Goal: Task Accomplishment & Management: Manage account settings

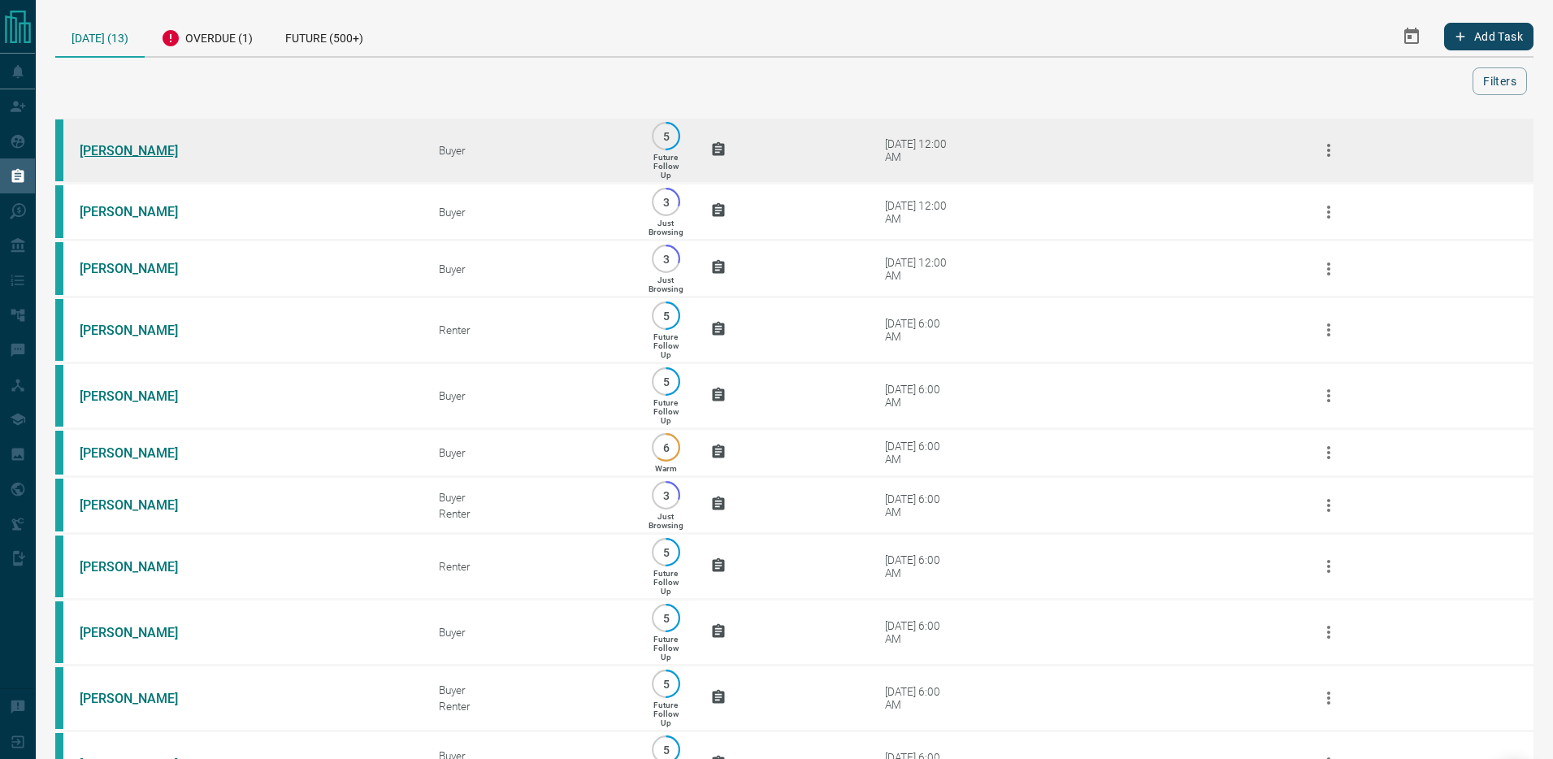
click at [156, 145] on link "[PERSON_NAME]" at bounding box center [141, 150] width 122 height 15
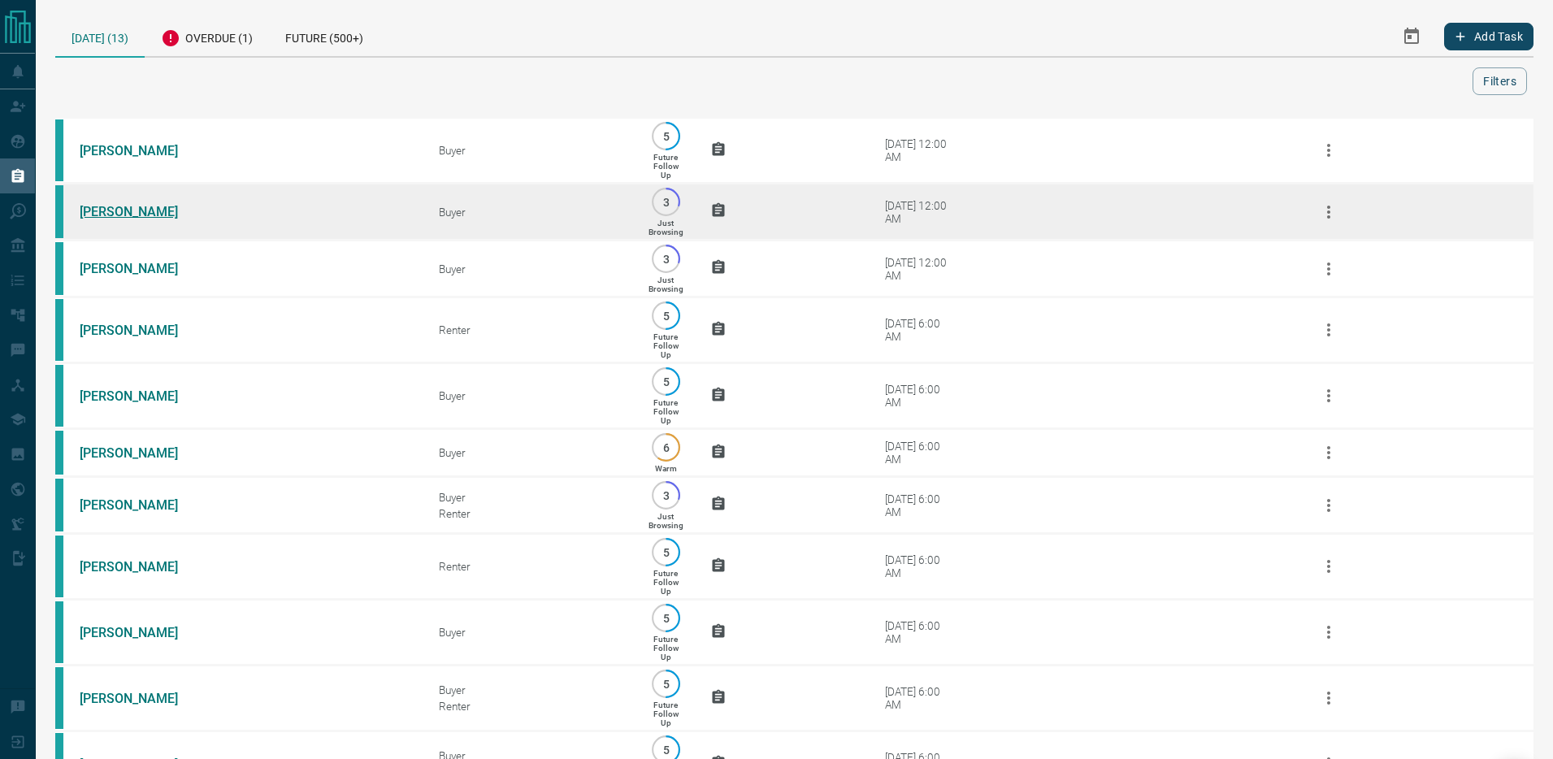
click at [120, 211] on link "[PERSON_NAME]" at bounding box center [141, 211] width 122 height 15
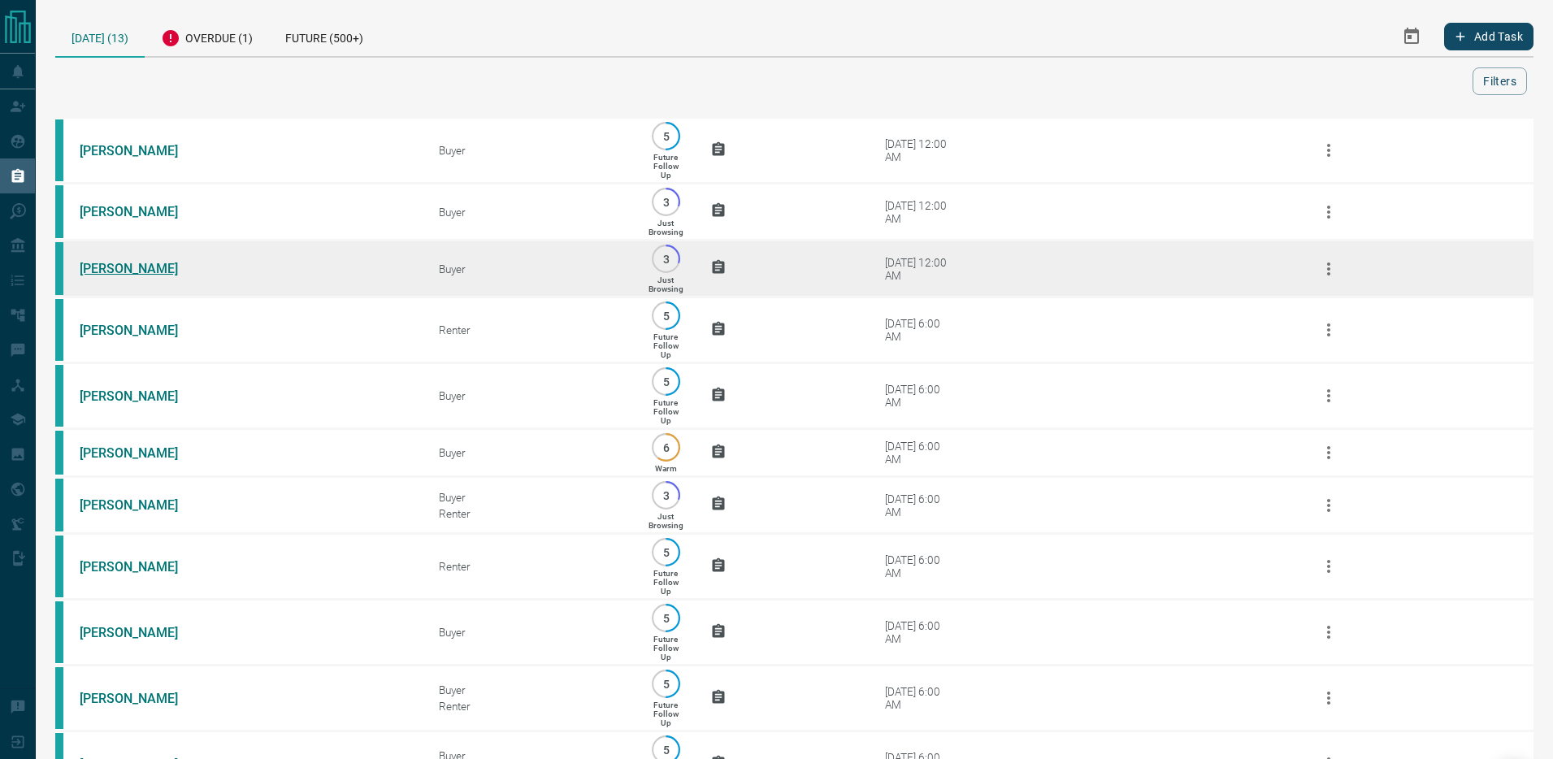
click at [111, 273] on link "[PERSON_NAME]" at bounding box center [141, 268] width 122 height 15
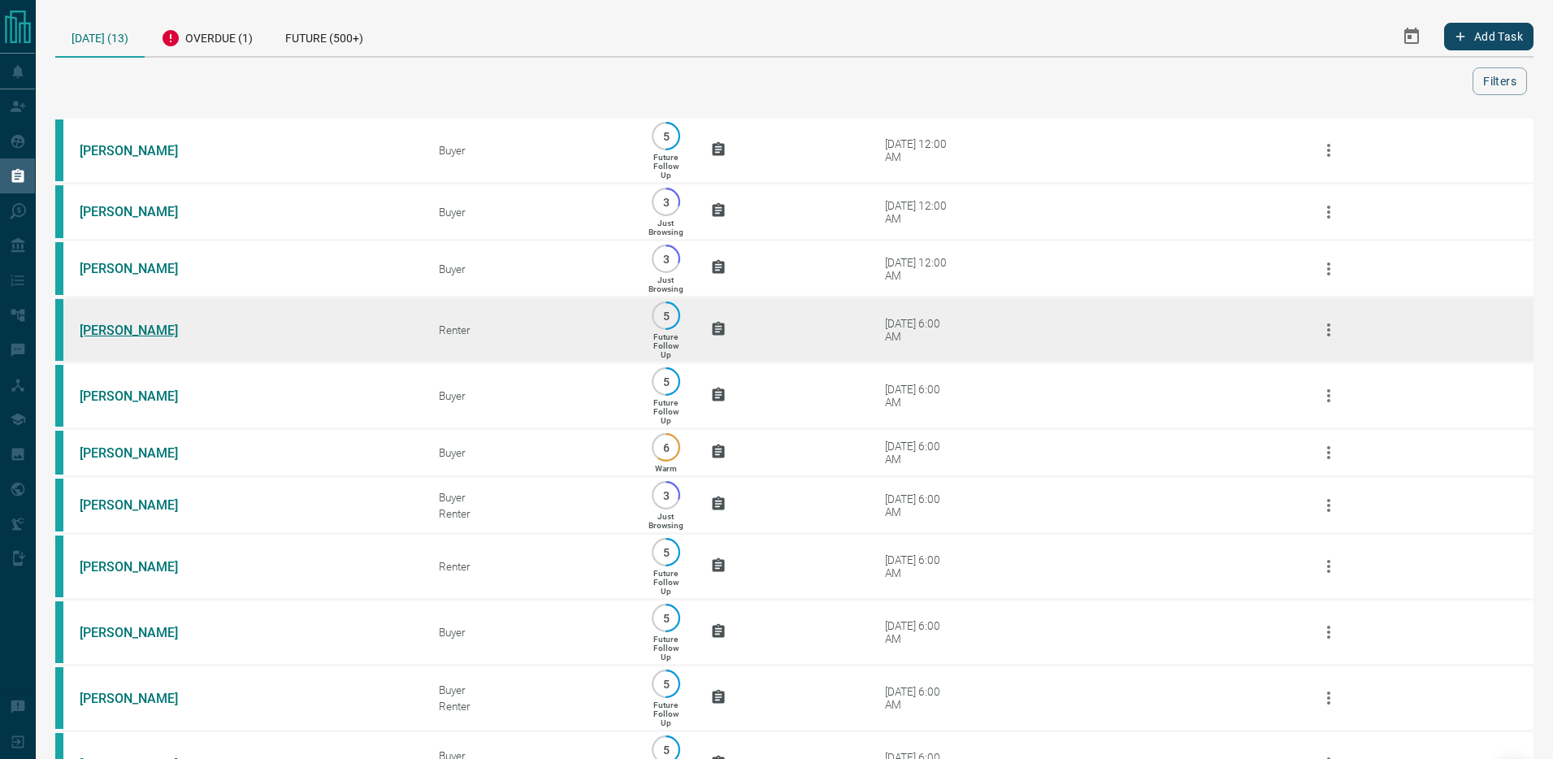
click at [112, 332] on link "[PERSON_NAME]" at bounding box center [141, 330] width 122 height 15
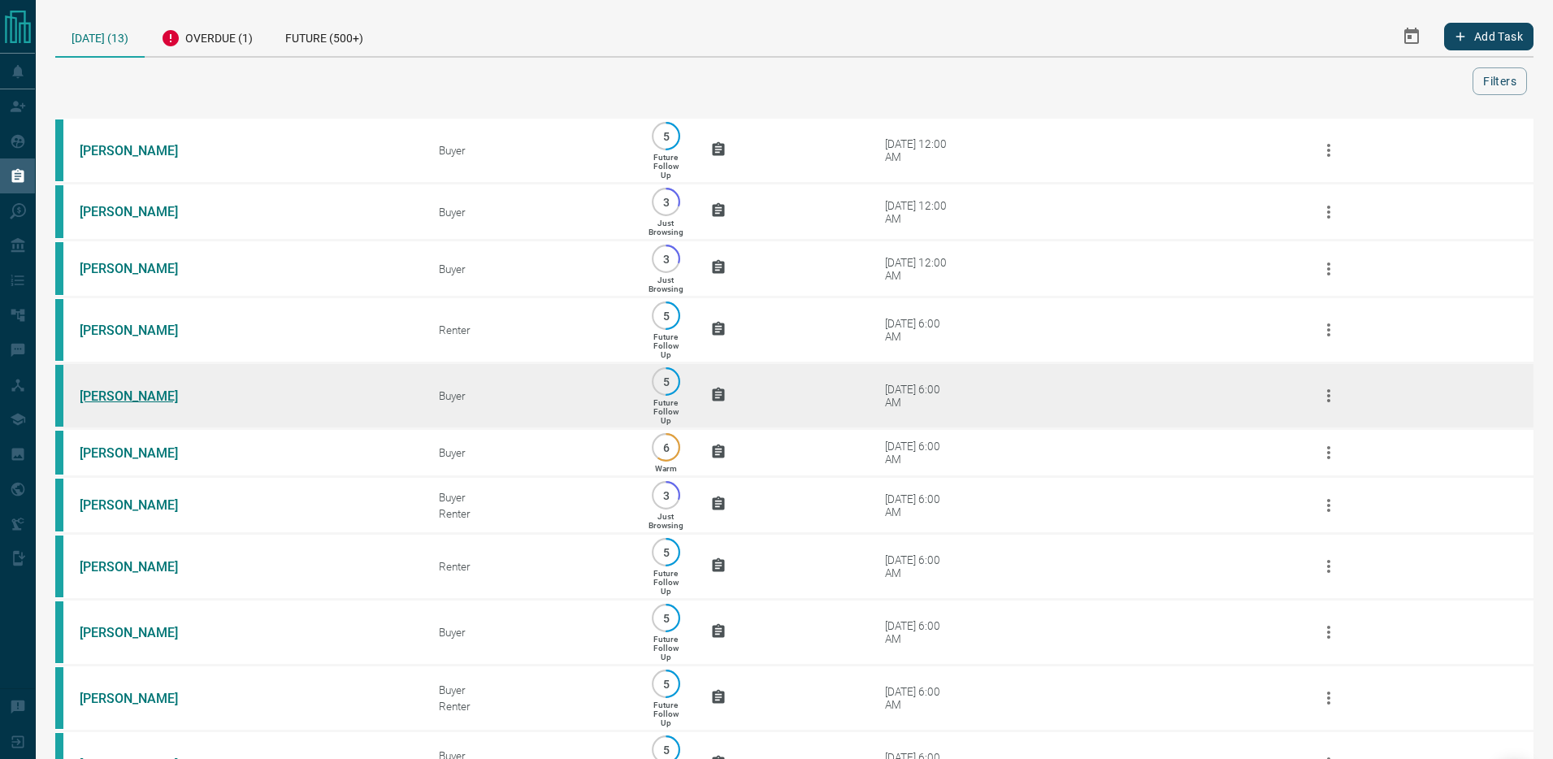
click at [110, 397] on link "[PERSON_NAME]" at bounding box center [141, 395] width 122 height 15
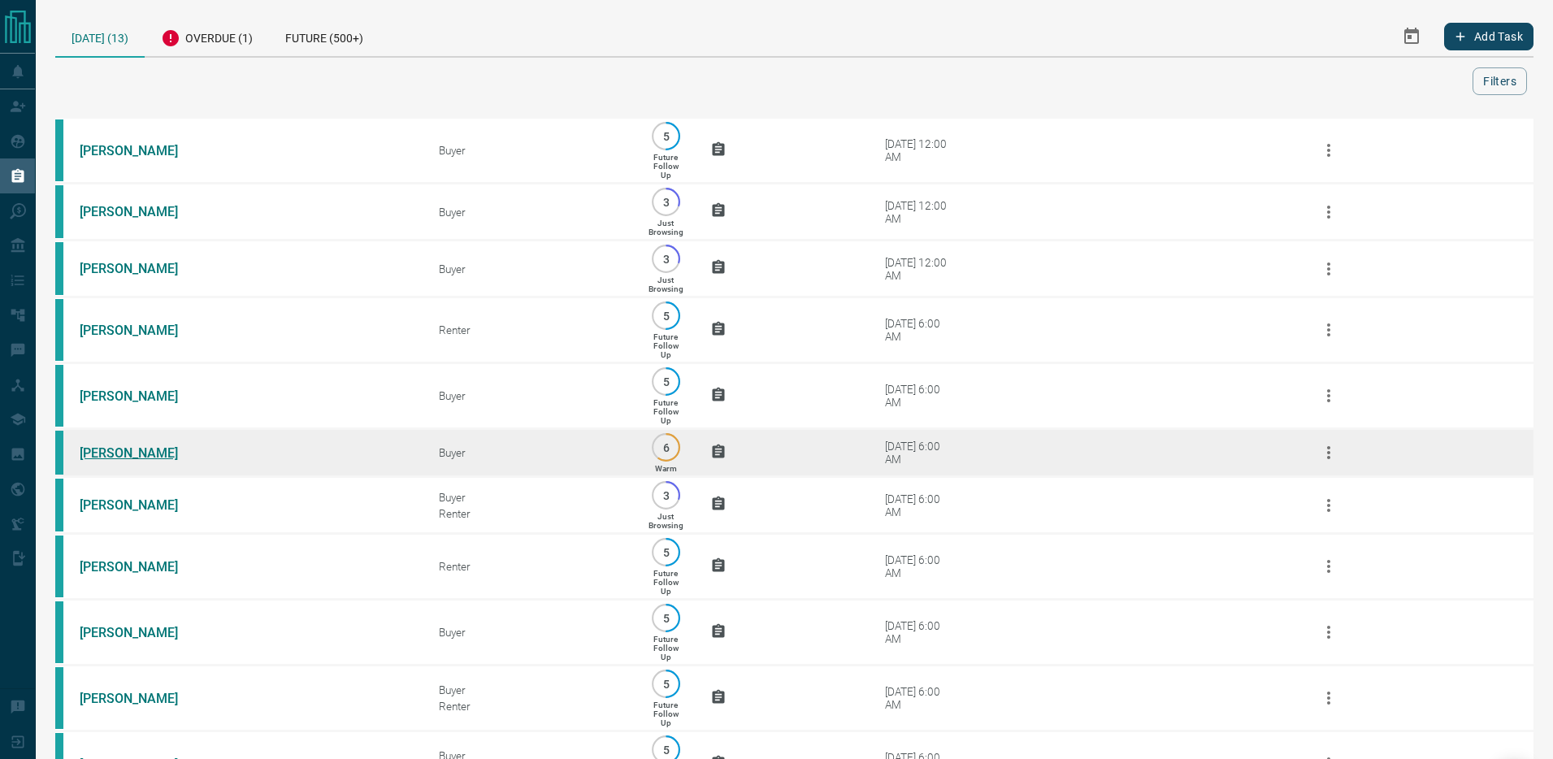
click at [106, 451] on link "[PERSON_NAME]" at bounding box center [141, 452] width 122 height 15
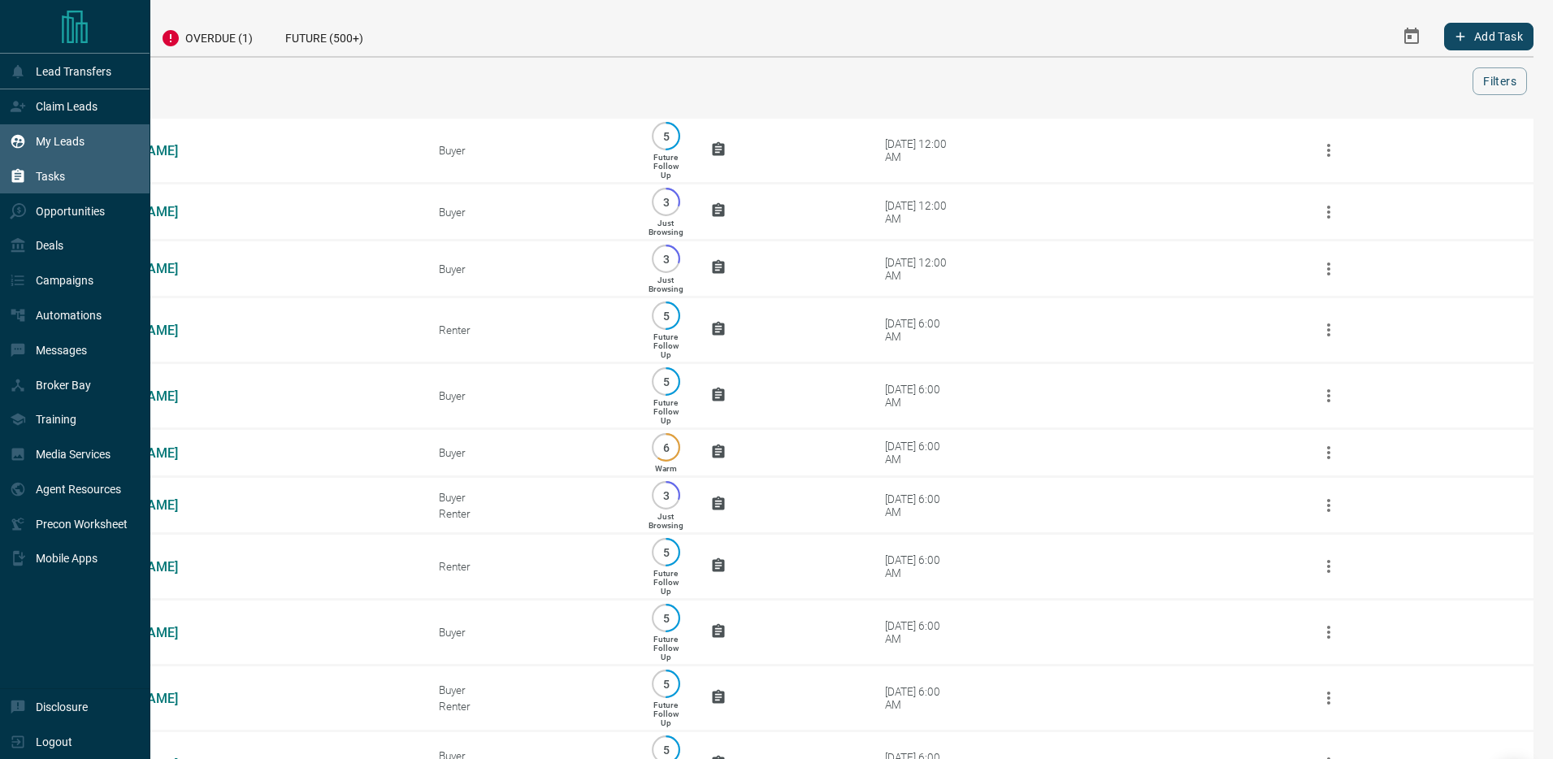
click at [45, 133] on div "My Leads" at bounding box center [47, 141] width 75 height 27
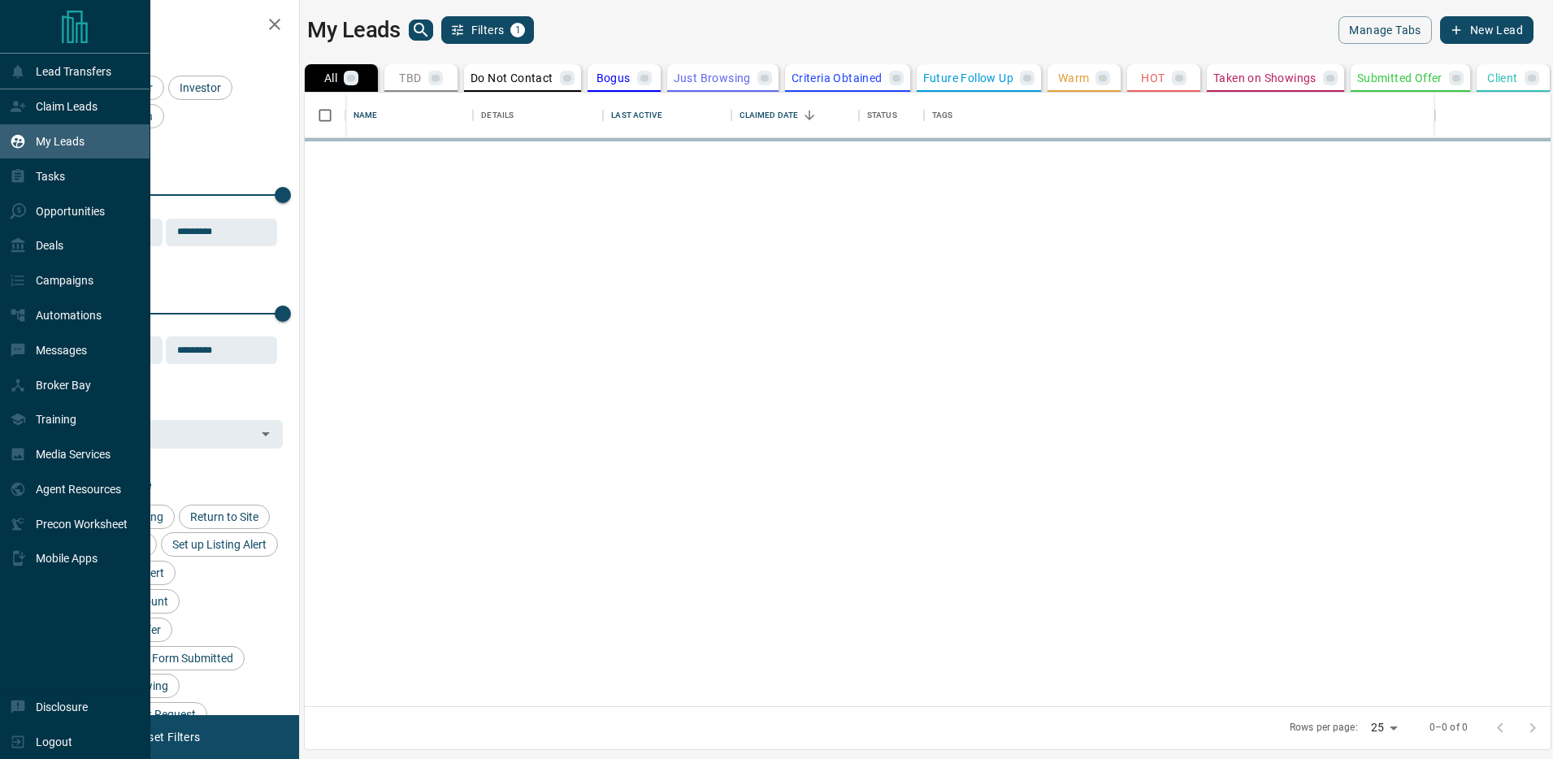
scroll to position [614, 1246]
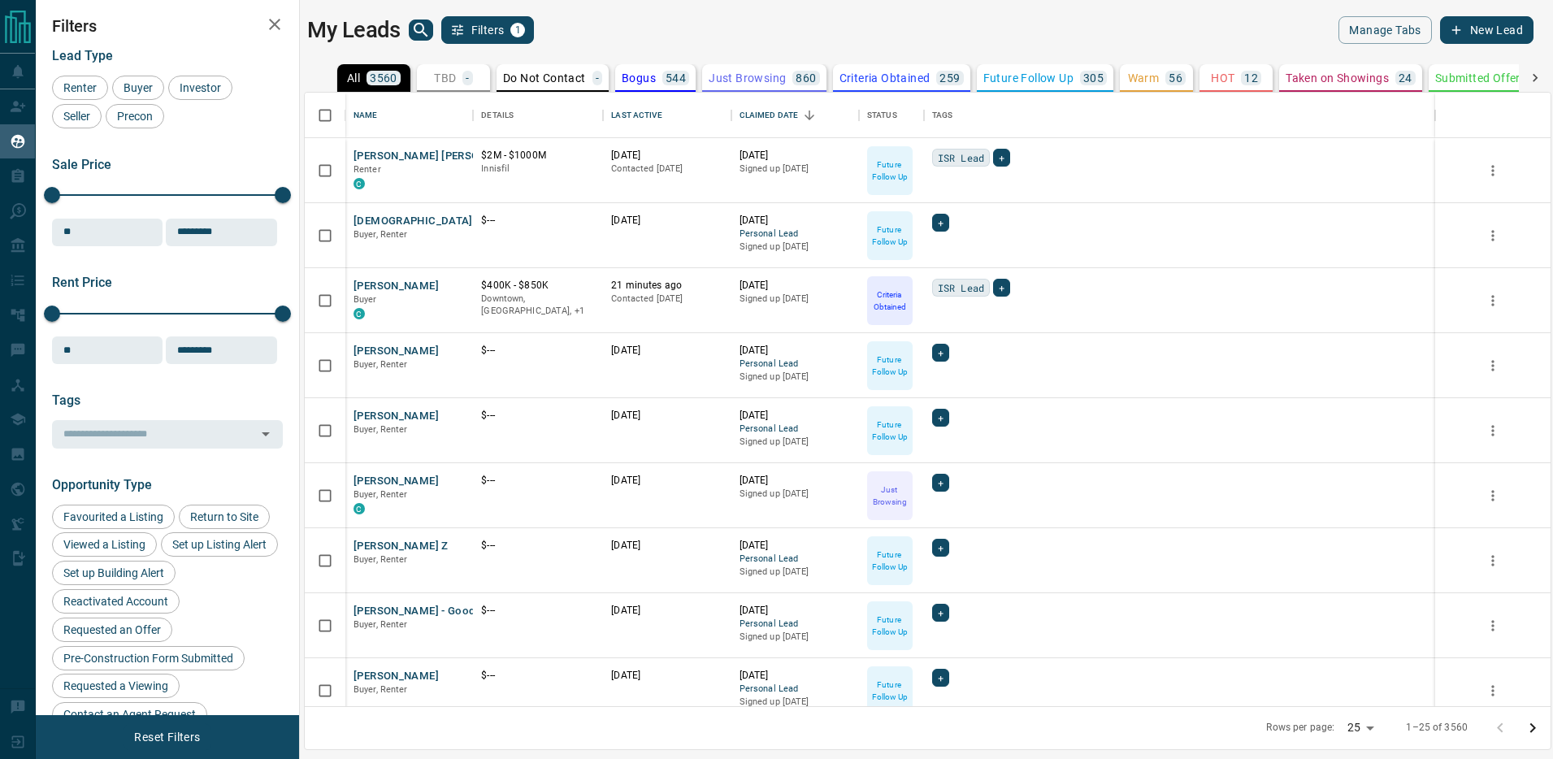
click at [423, 31] on icon "search button" at bounding box center [421, 30] width 20 height 20
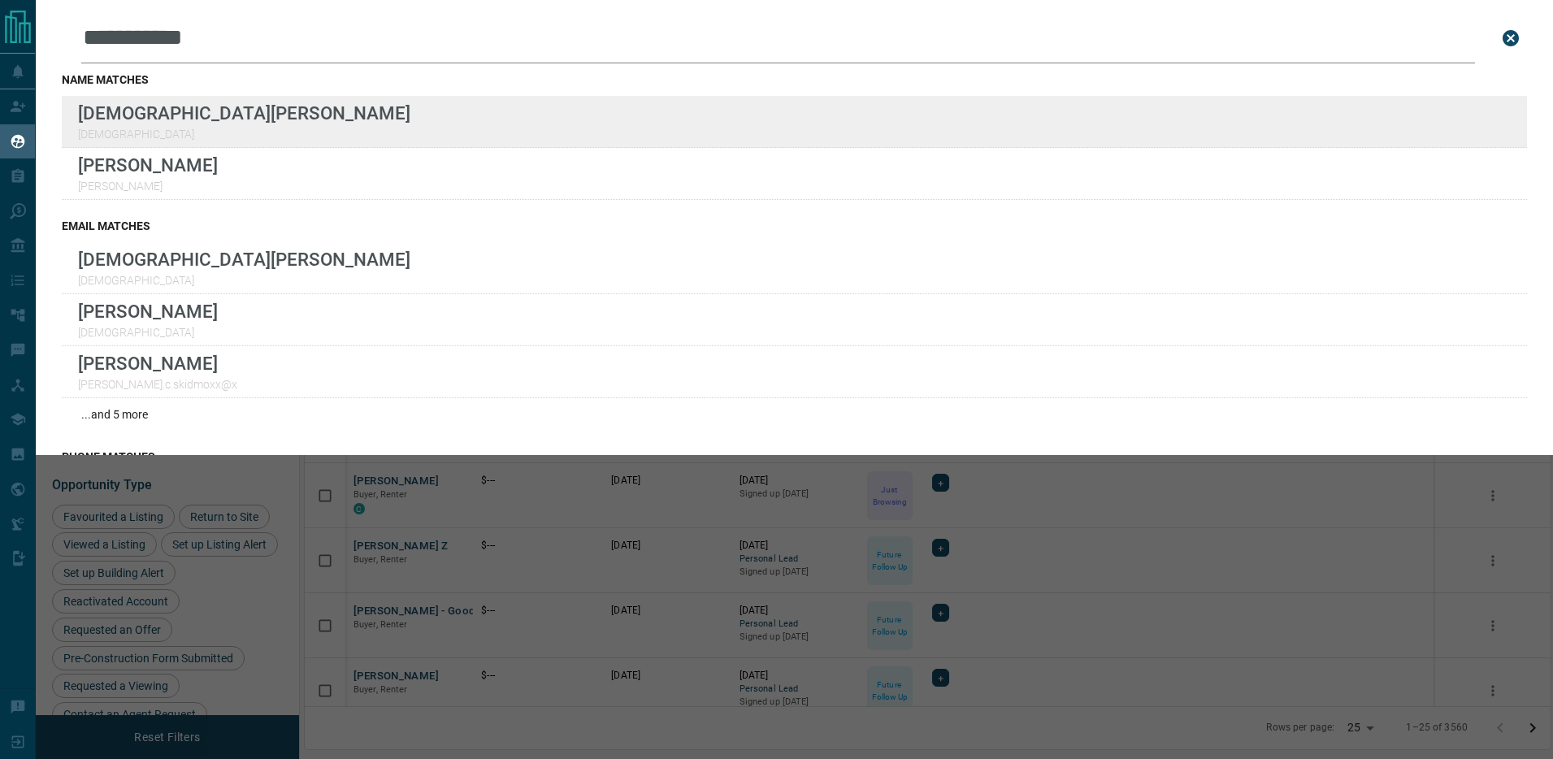
type input "**********"
click at [0, 0] on div "**********" at bounding box center [776, 369] width 1553 height 739
